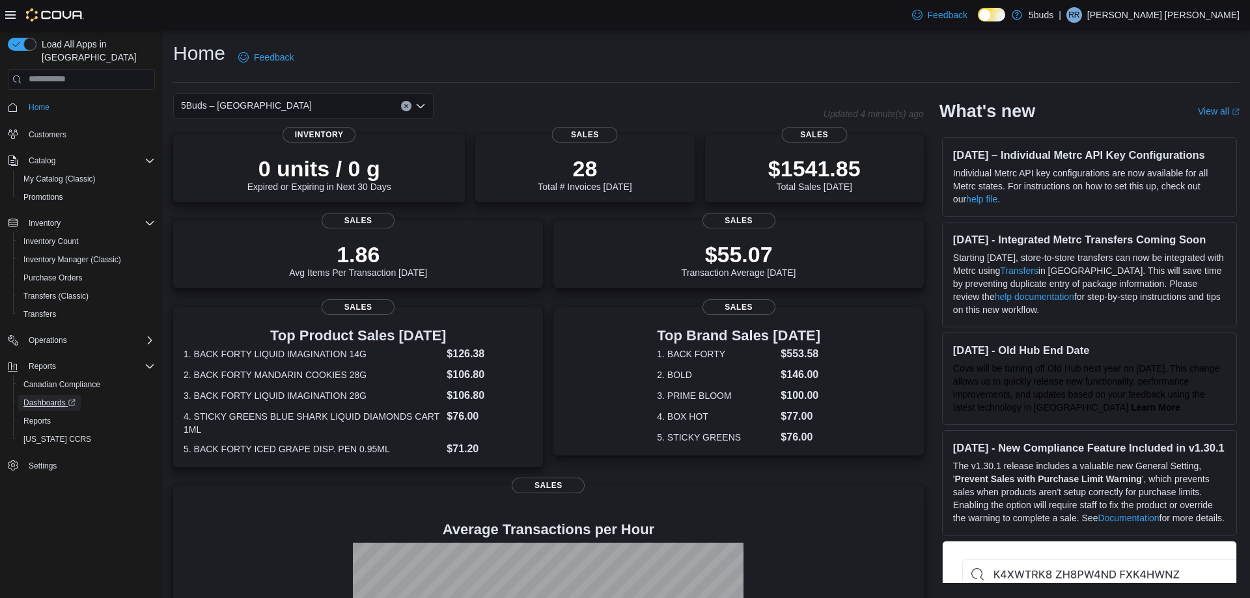
click at [18, 395] on link "Dashboards" at bounding box center [49, 403] width 62 height 16
click at [49, 416] on span "Reports" at bounding box center [36, 421] width 27 height 10
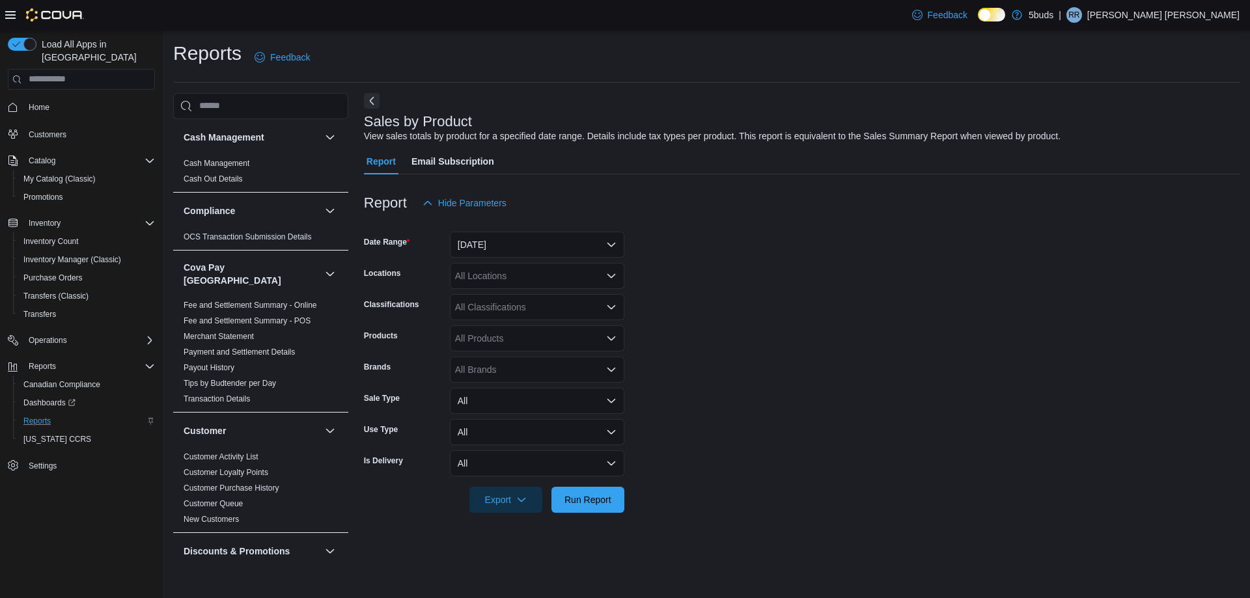
click at [609, 279] on icon "Open list of options" at bounding box center [611, 276] width 10 height 10
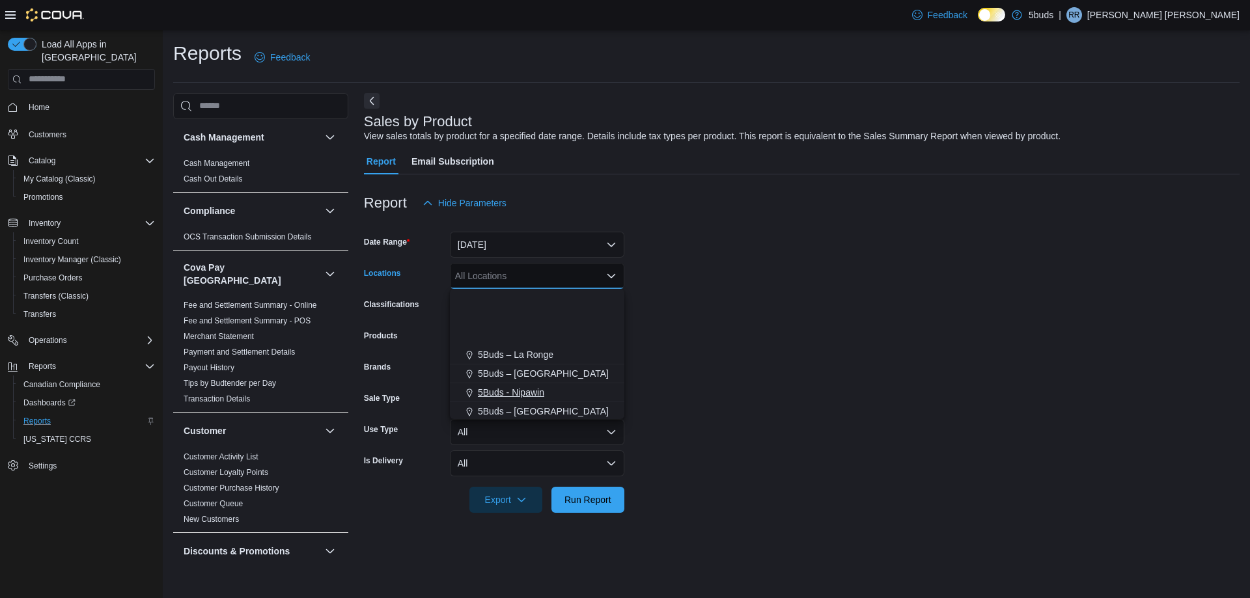
scroll to position [96, 0]
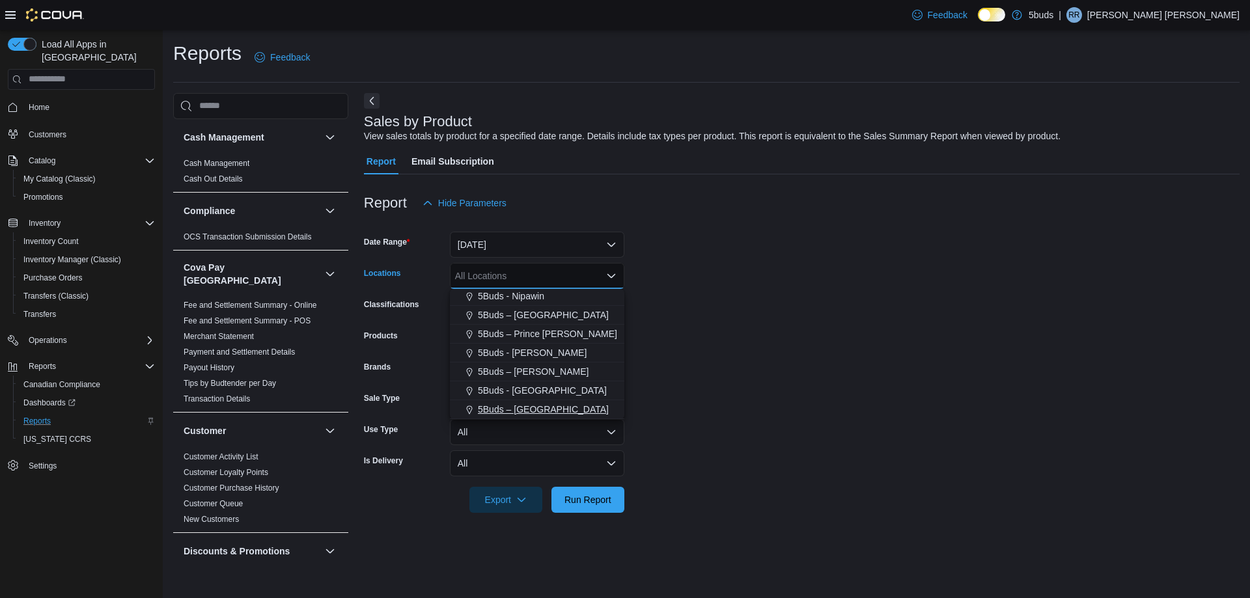
click at [577, 408] on div "5Buds – [GEOGRAPHIC_DATA]" at bounding box center [537, 409] width 159 height 13
click at [684, 397] on form "Date Range [DATE] Locations 5Buds – [GEOGRAPHIC_DATA] Combo box. Selected. 5Bud…" at bounding box center [802, 364] width 876 height 297
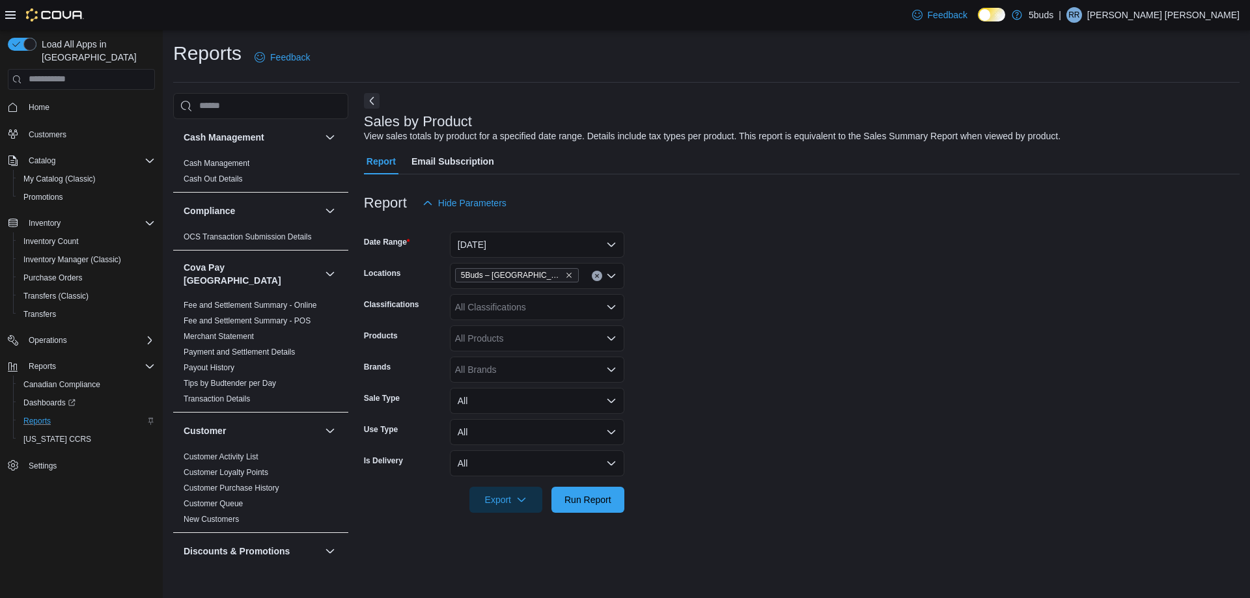
click at [491, 370] on div "All Brands" at bounding box center [537, 370] width 174 height 26
type input "****"
click at [498, 412] on span "BACK FORTY" at bounding box center [537, 410] width 159 height 13
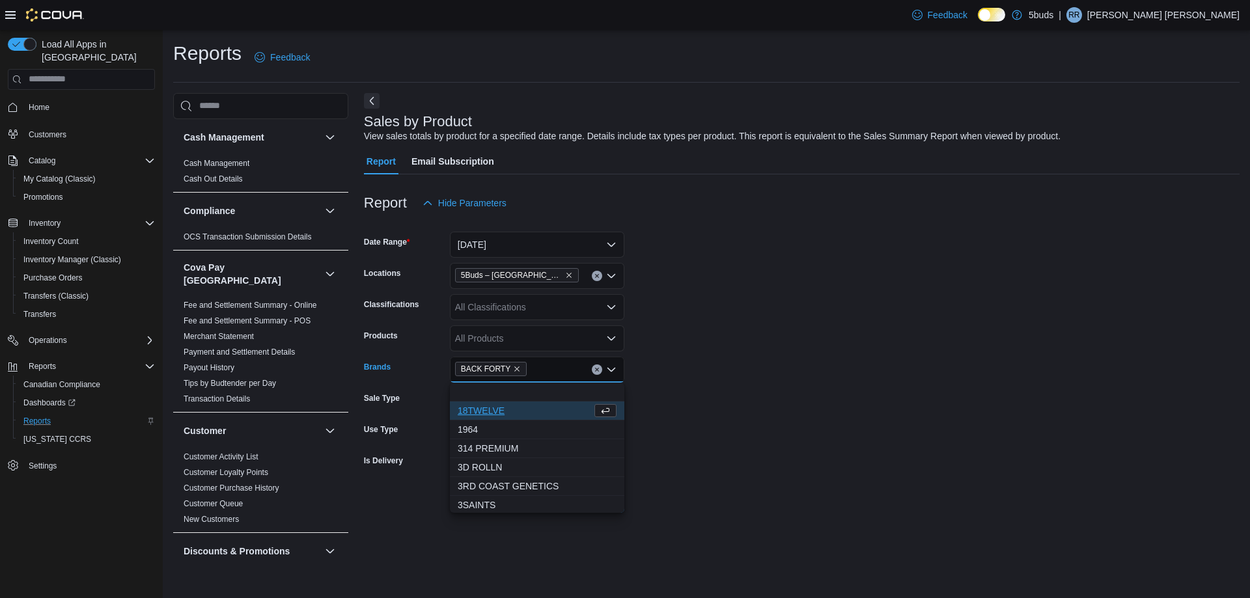
click at [688, 424] on form "Date Range [DATE] Locations 5Buds – [GEOGRAPHIC_DATA] Classifications All Class…" at bounding box center [802, 364] width 876 height 297
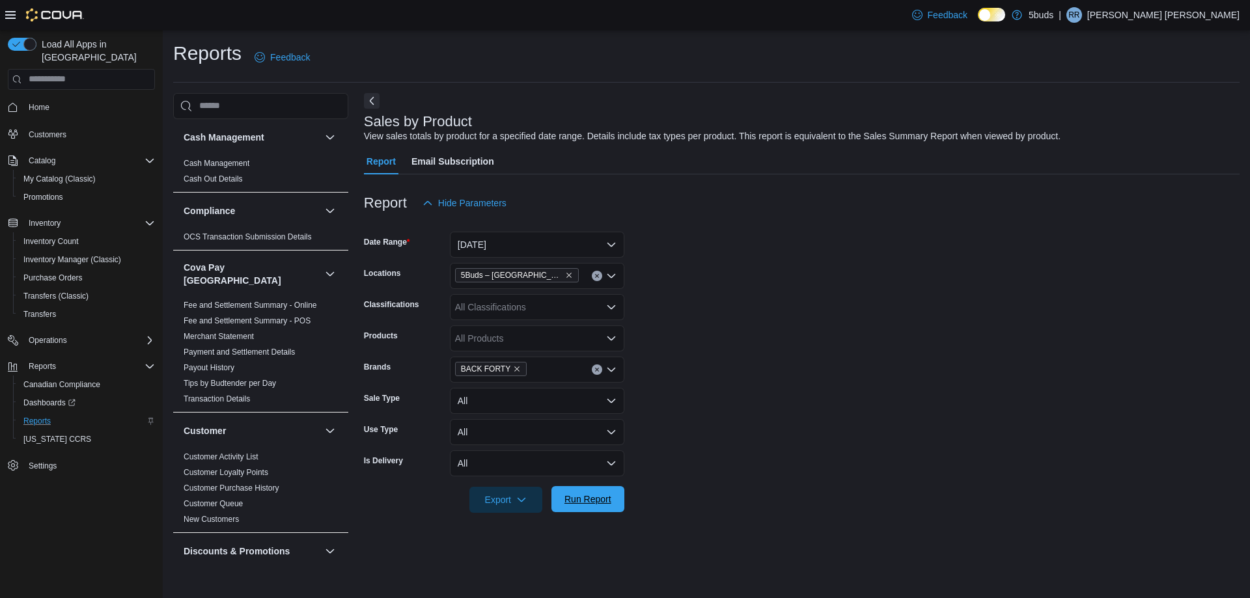
click at [603, 498] on span "Run Report" at bounding box center [587, 499] width 47 height 13
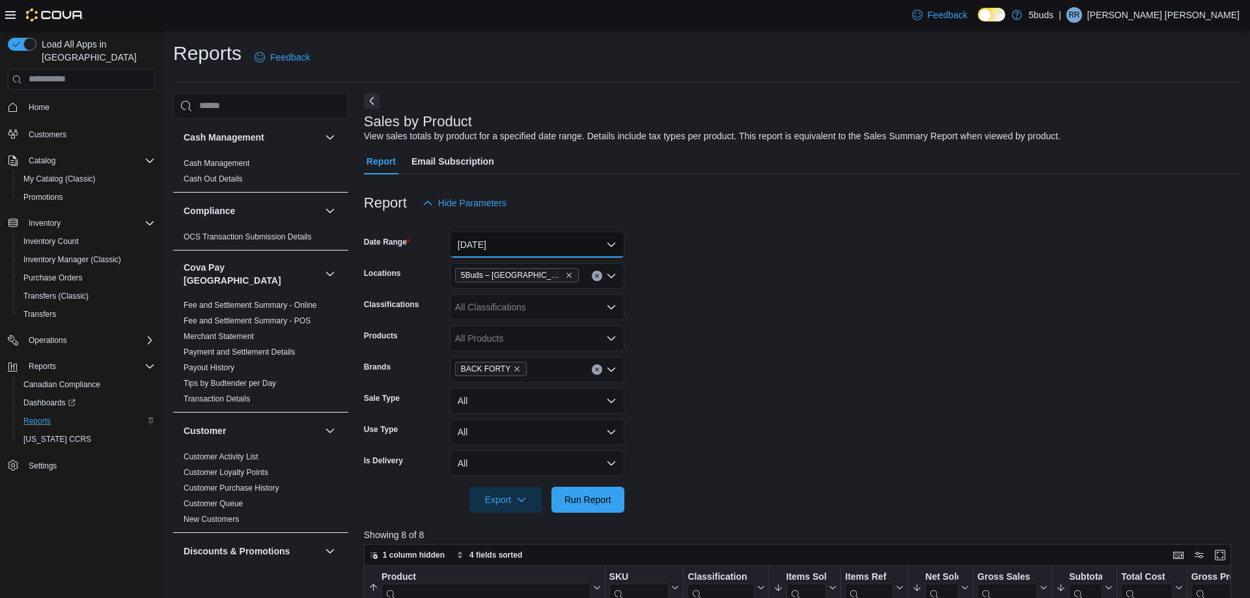
click at [612, 240] on button "[DATE]" at bounding box center [537, 245] width 174 height 26
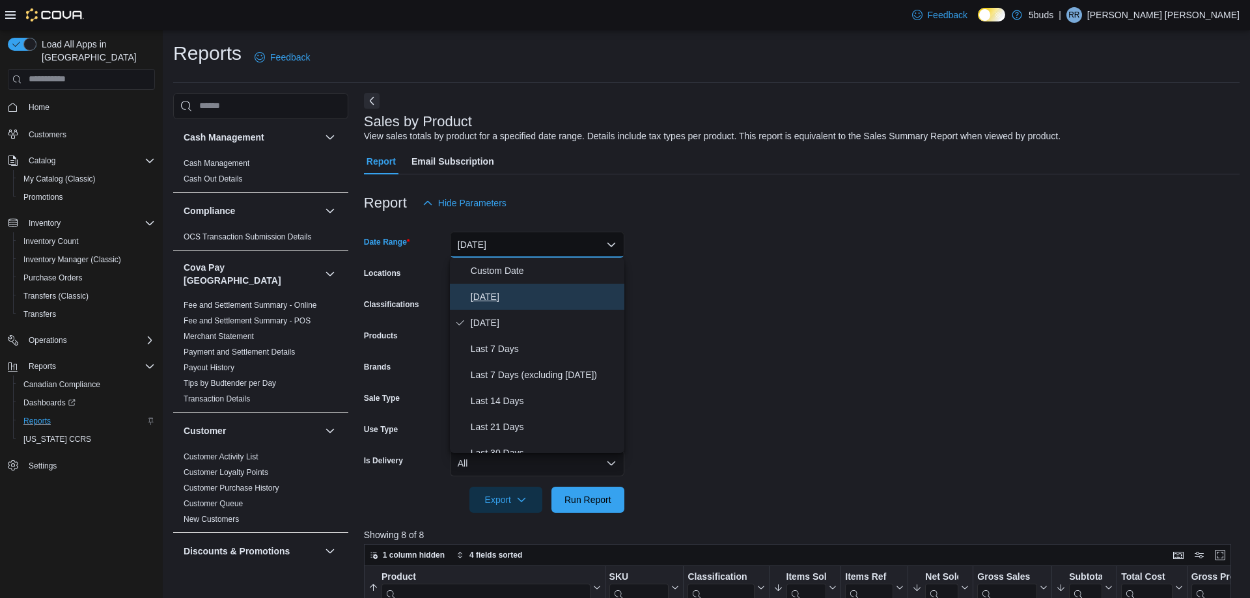
click at [532, 297] on span "[DATE]" at bounding box center [545, 297] width 148 height 16
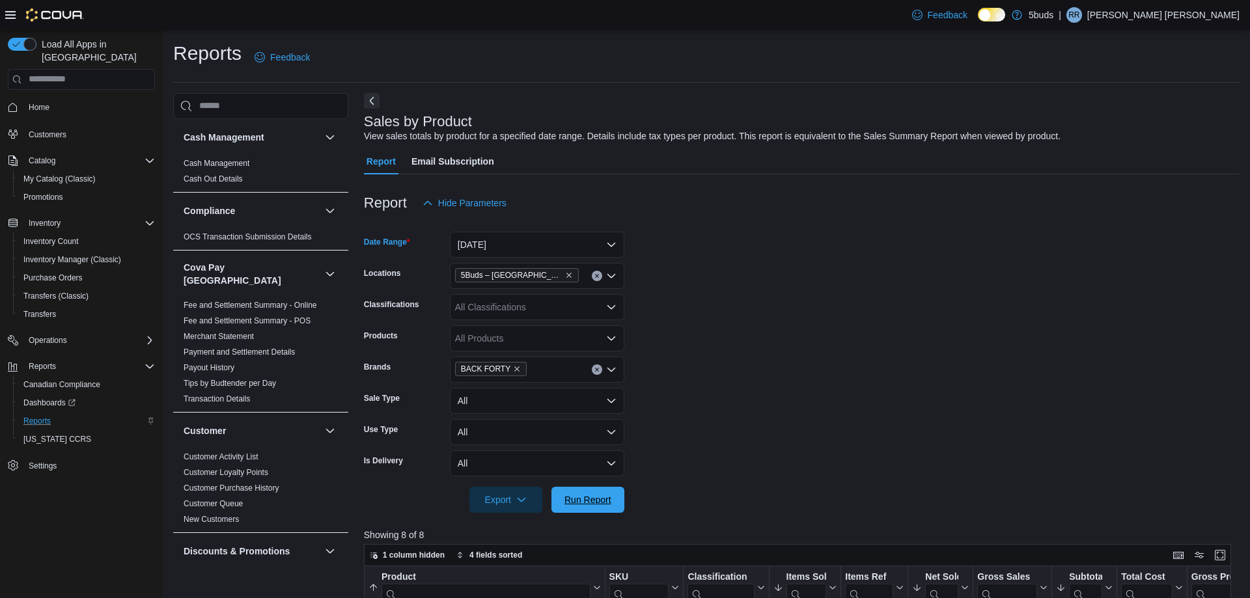
click at [618, 486] on form "Date Range [DATE] Locations 5Buds – [GEOGRAPHIC_DATA] Classifications All Class…" at bounding box center [802, 364] width 876 height 297
click at [598, 503] on span "Run Report" at bounding box center [587, 499] width 47 height 13
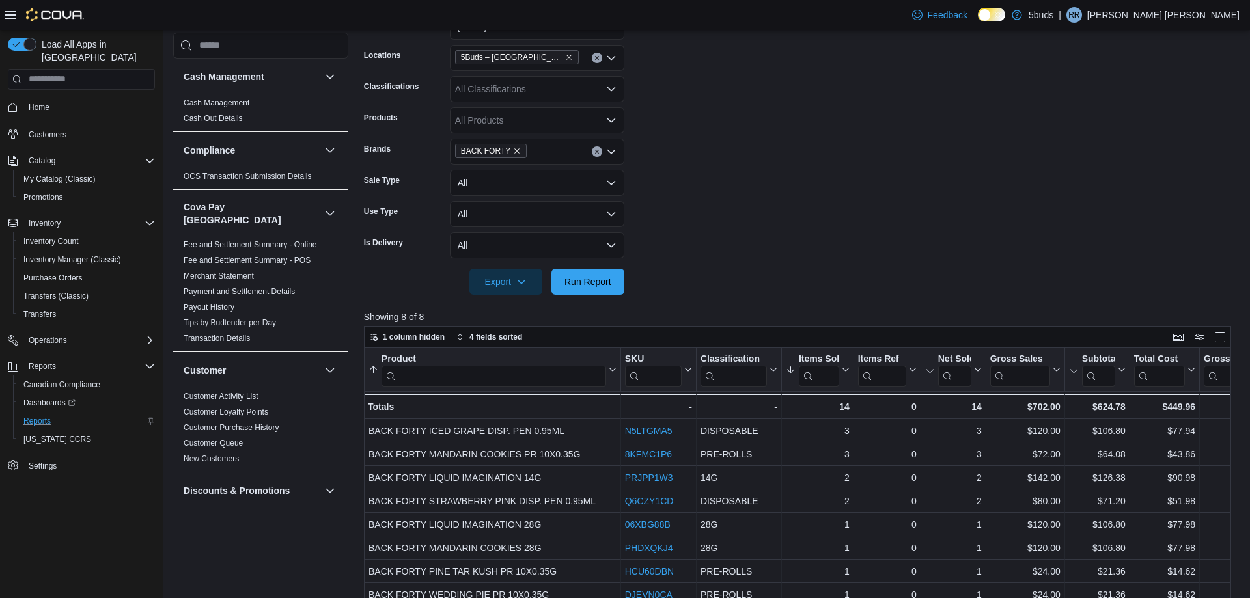
scroll to position [195, 0]
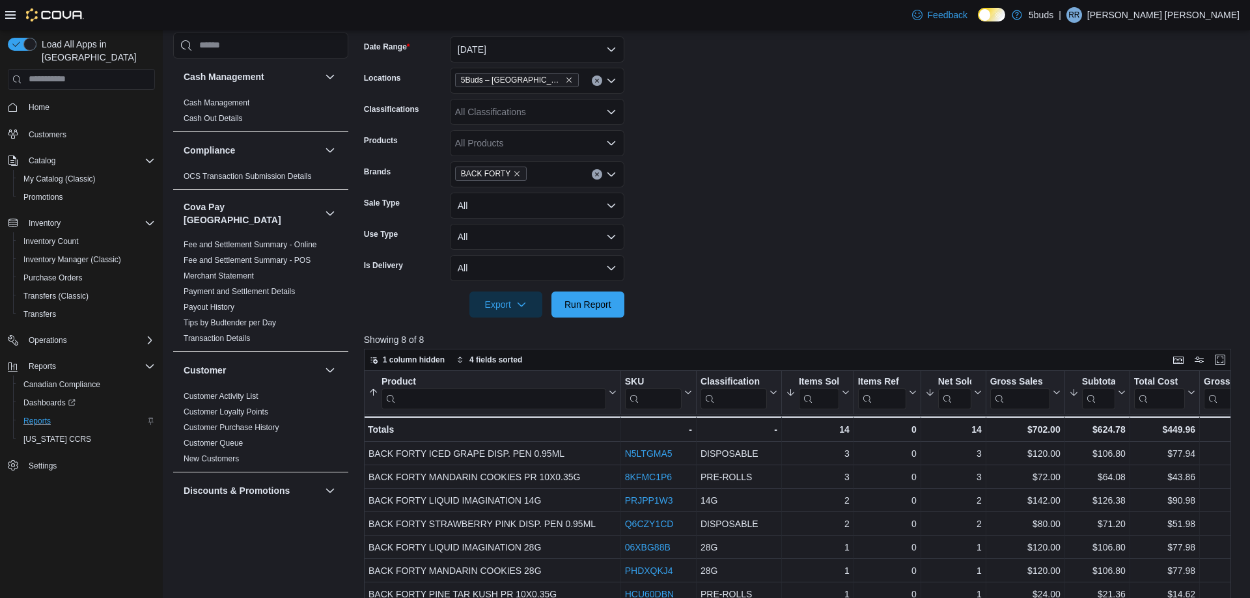
click at [599, 173] on icon "Clear input" at bounding box center [596, 174] width 5 height 5
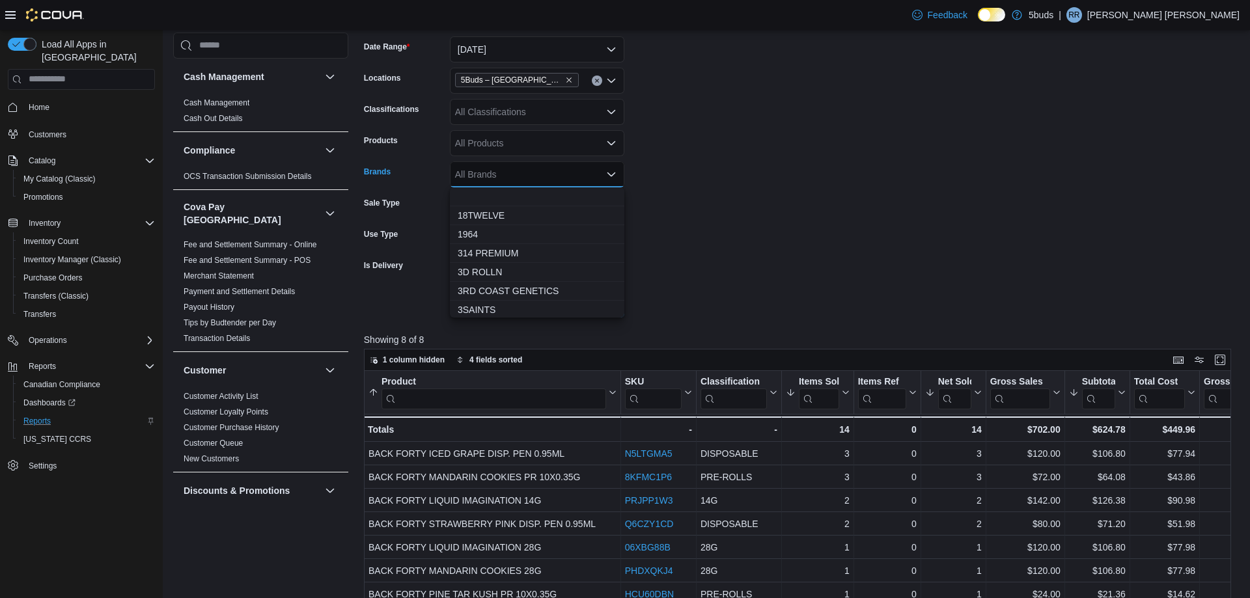
click at [676, 169] on form "Date Range [DATE] Locations 5Buds – [GEOGRAPHIC_DATA] Classifications All Class…" at bounding box center [802, 169] width 876 height 297
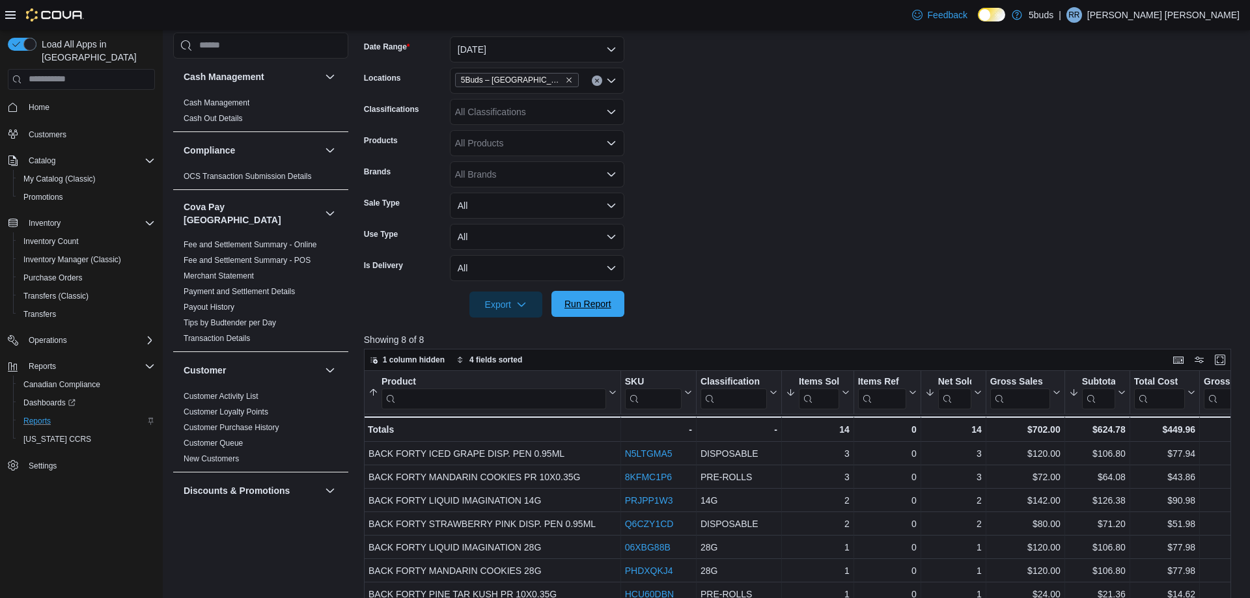
click at [588, 305] on span "Run Report" at bounding box center [587, 304] width 47 height 13
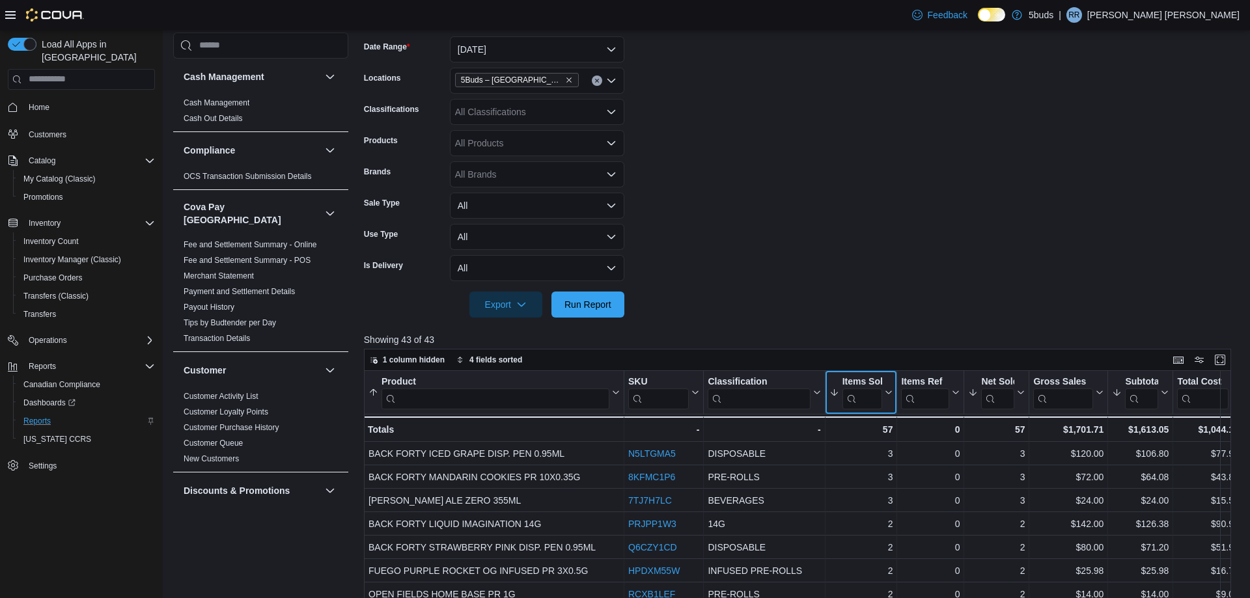
click at [889, 392] on icon at bounding box center [887, 393] width 10 height 8
click at [884, 460] on span "Sort High-Low" at bounding box center [869, 458] width 49 height 10
click at [887, 393] on icon at bounding box center [887, 393] width 10 height 8
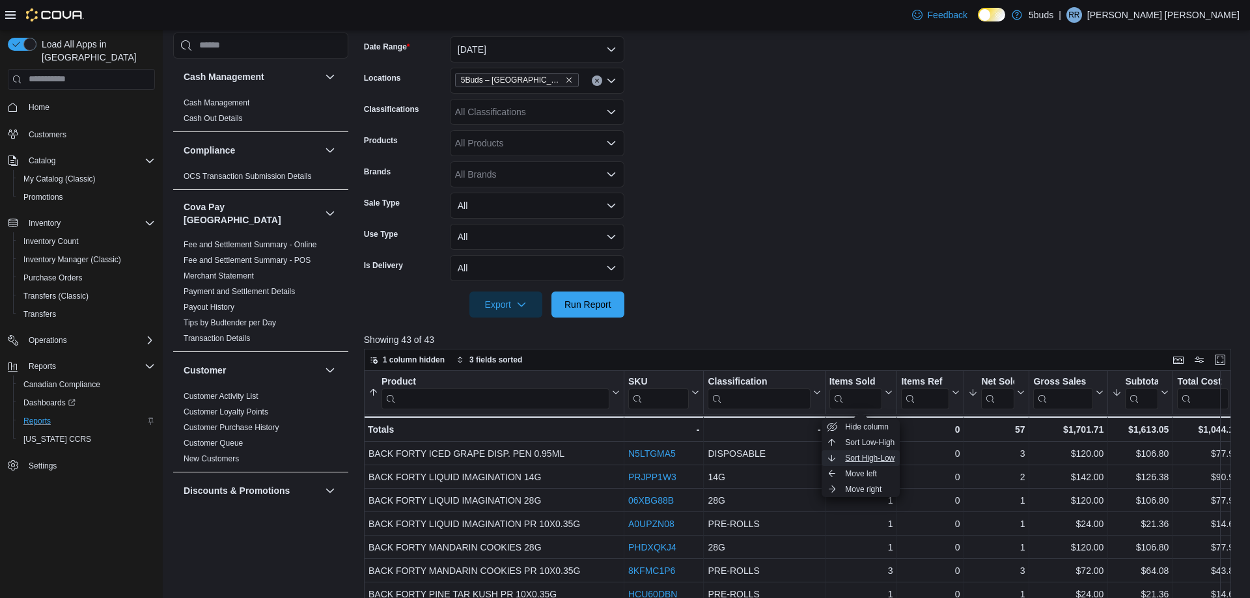
click at [878, 462] on span "Sort High-Low" at bounding box center [869, 458] width 49 height 10
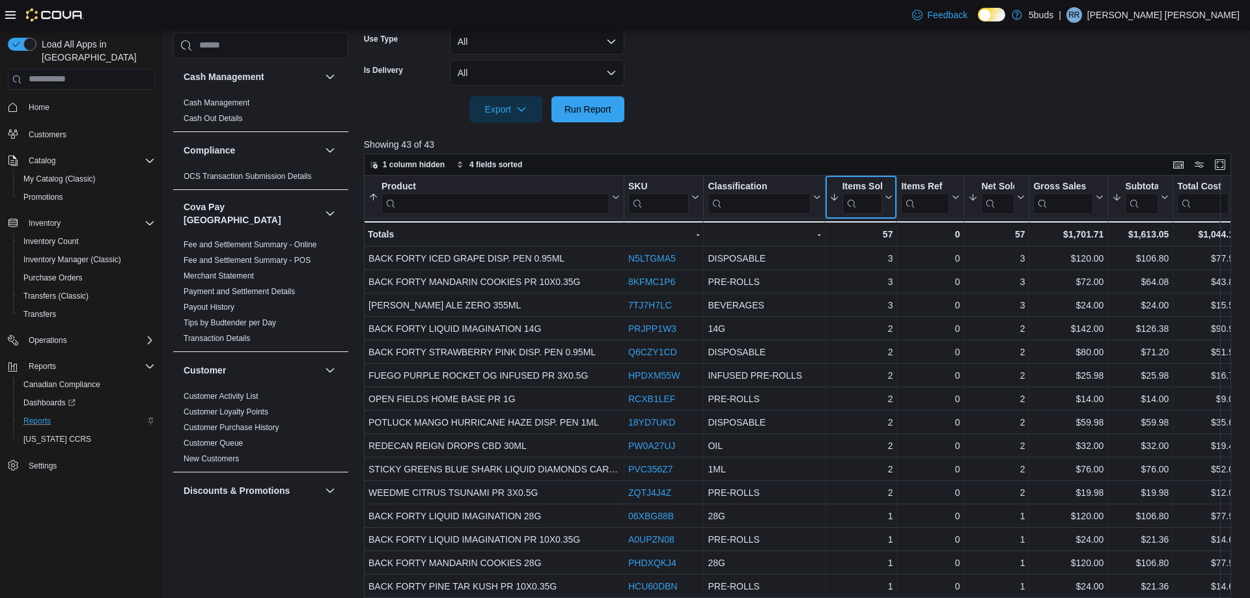
scroll to position [435, 0]
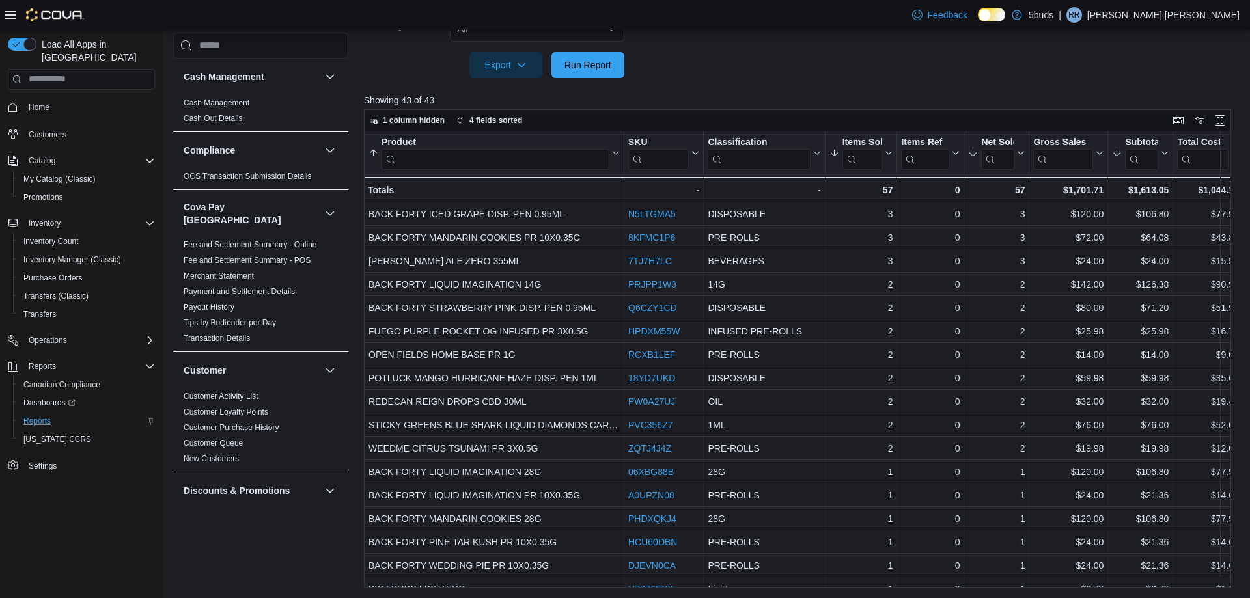
click at [801, 78] on div at bounding box center [802, 86] width 876 height 16
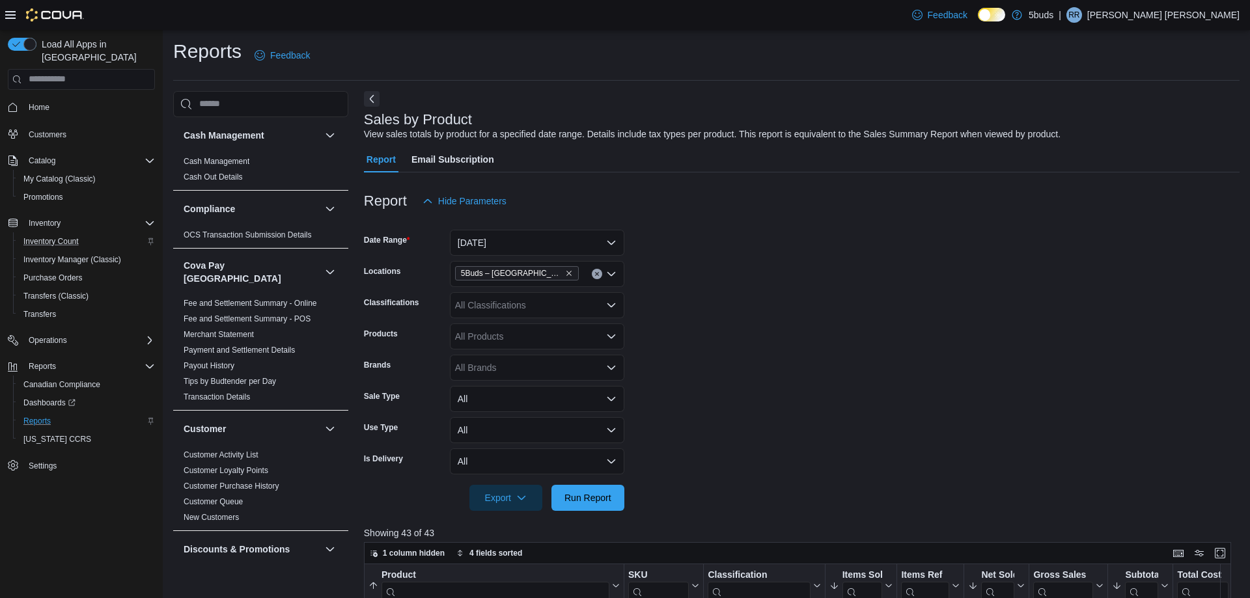
scroll to position [0, 0]
click at [40, 102] on span "Home" at bounding box center [39, 107] width 21 height 10
